Goal: Navigation & Orientation: Find specific page/section

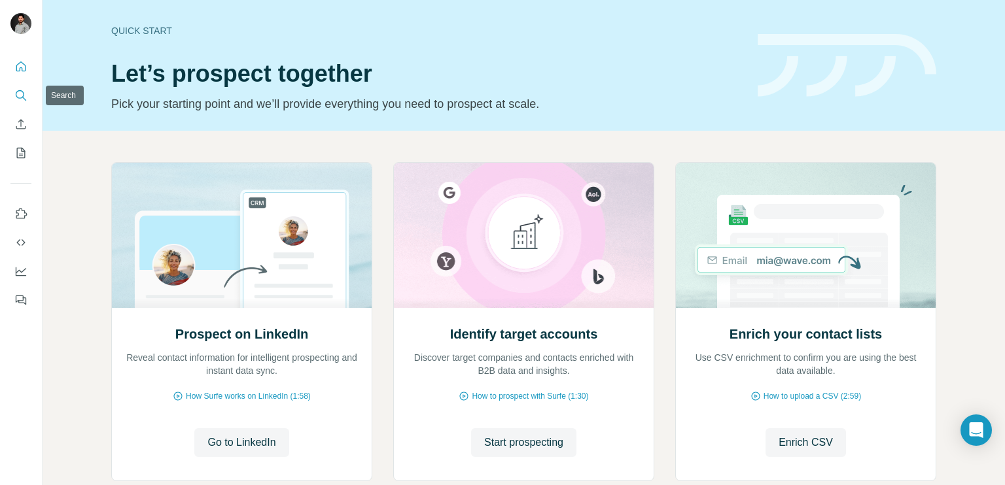
click at [16, 98] on icon "Search" at bounding box center [20, 95] width 13 height 13
